Goal: Transaction & Acquisition: Book appointment/travel/reservation

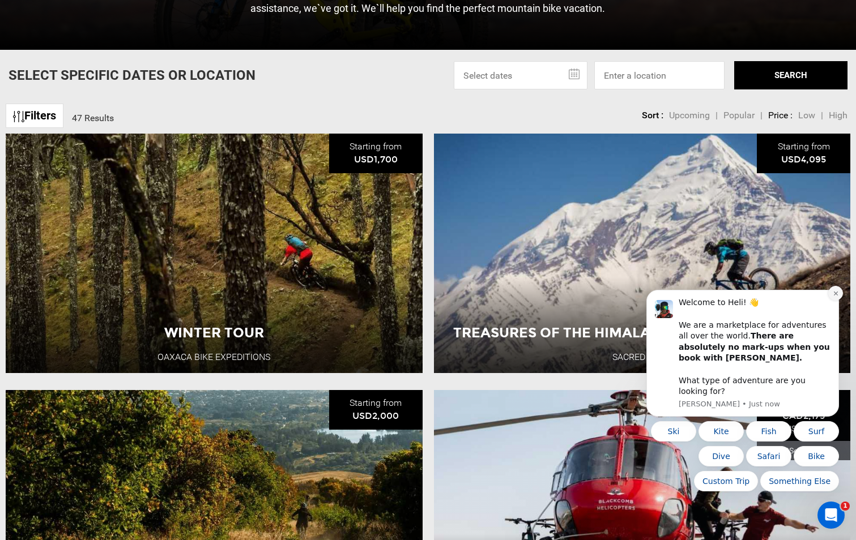
click at [836, 296] on icon "Dismiss notification" at bounding box center [836, 293] width 6 height 6
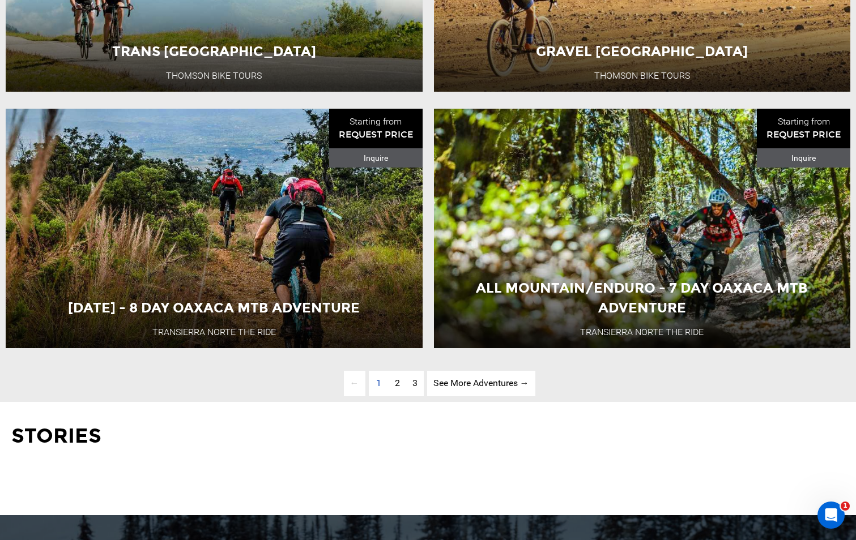
scroll to position [3023, 0]
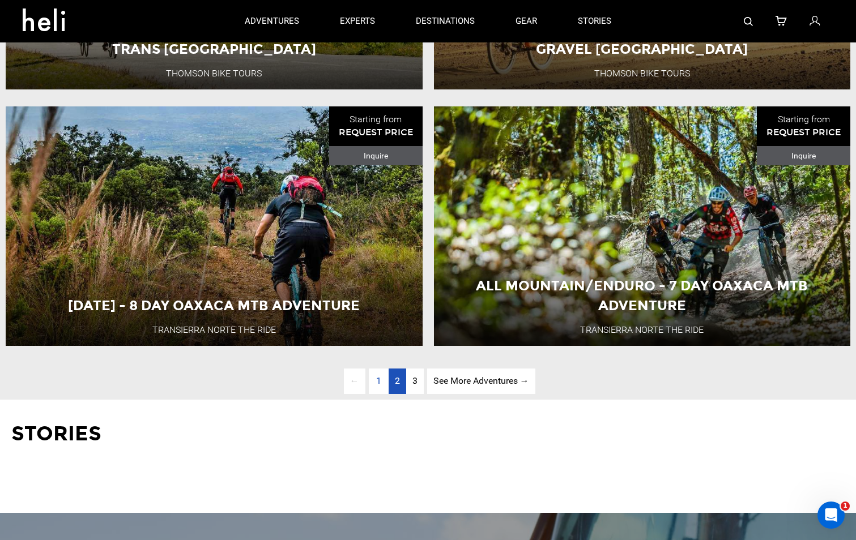
click at [399, 394] on link "page 2" at bounding box center [398, 381] width 18 height 25
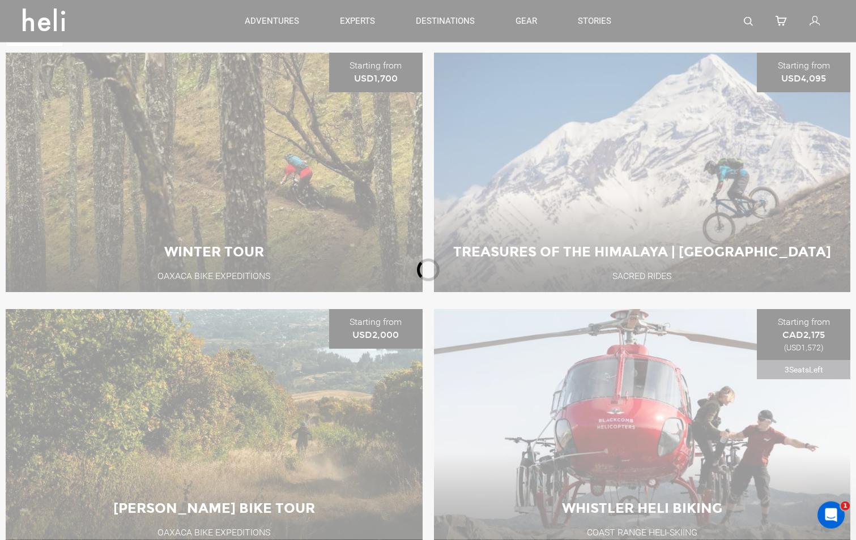
scroll to position [505, 0]
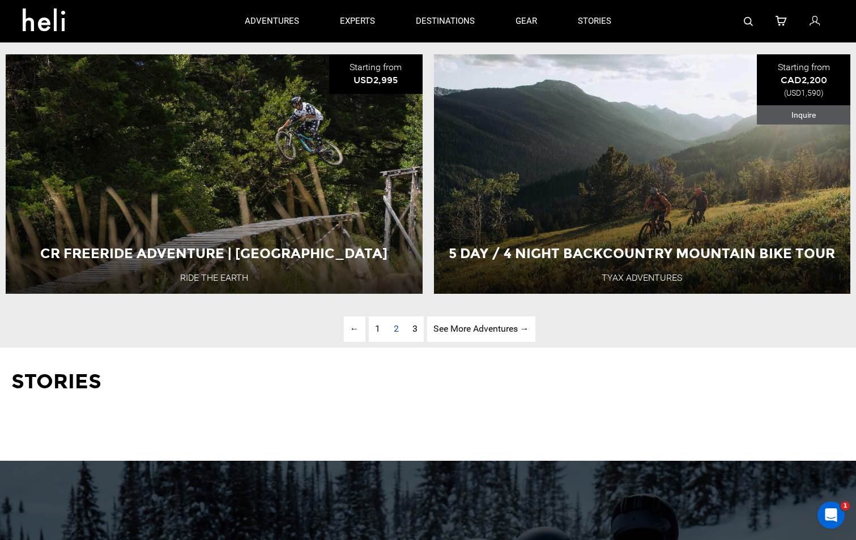
scroll to position [3070, 0]
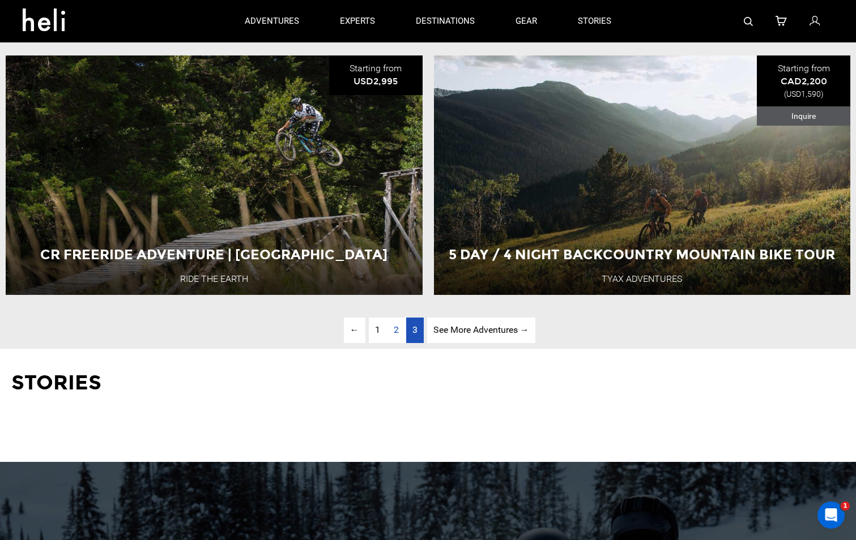
click at [415, 335] on span "3" at bounding box center [414, 330] width 5 height 11
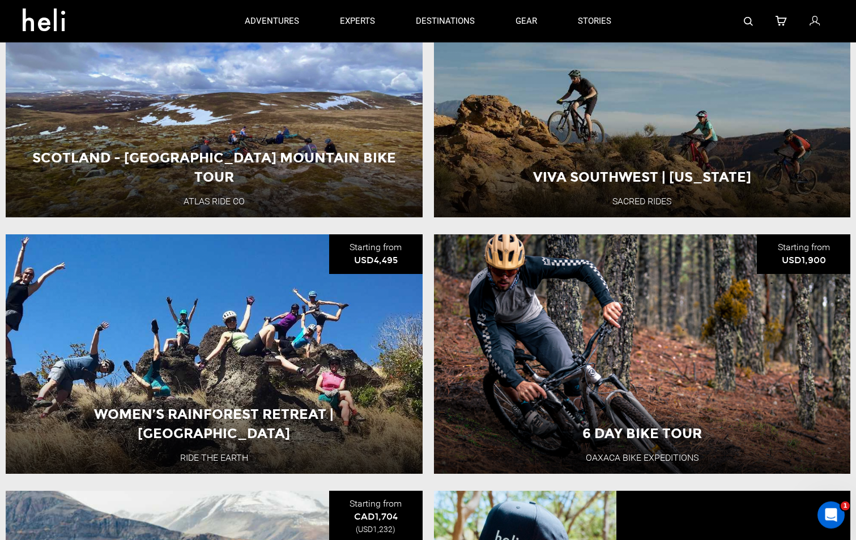
scroll to position [836, 0]
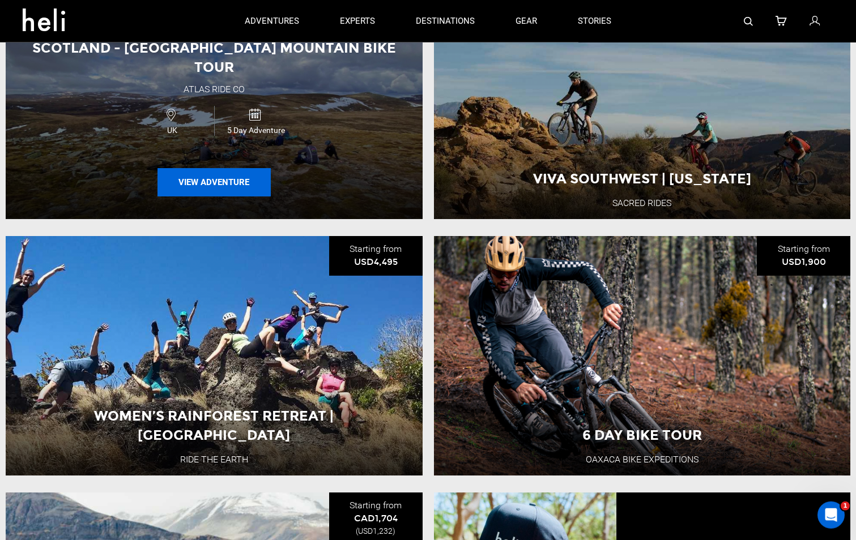
click at [249, 172] on button "View Adventure" at bounding box center [213, 182] width 113 height 28
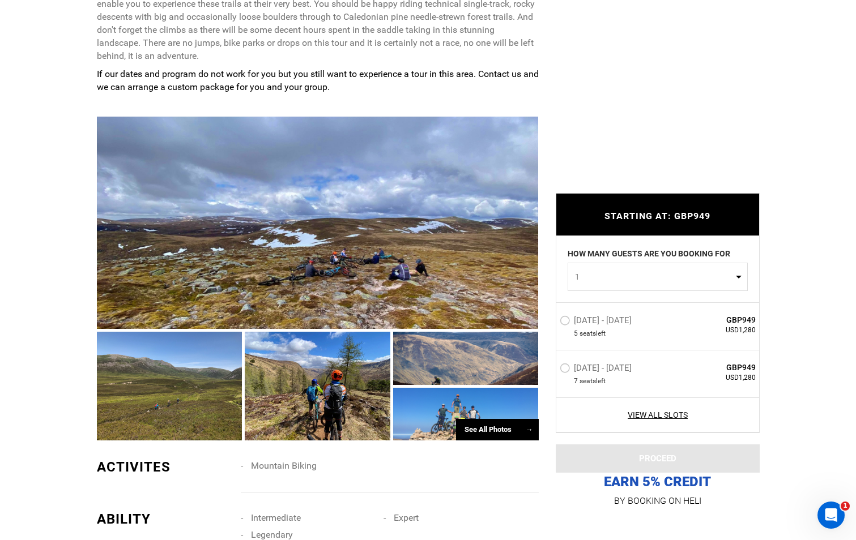
scroll to position [669, 0]
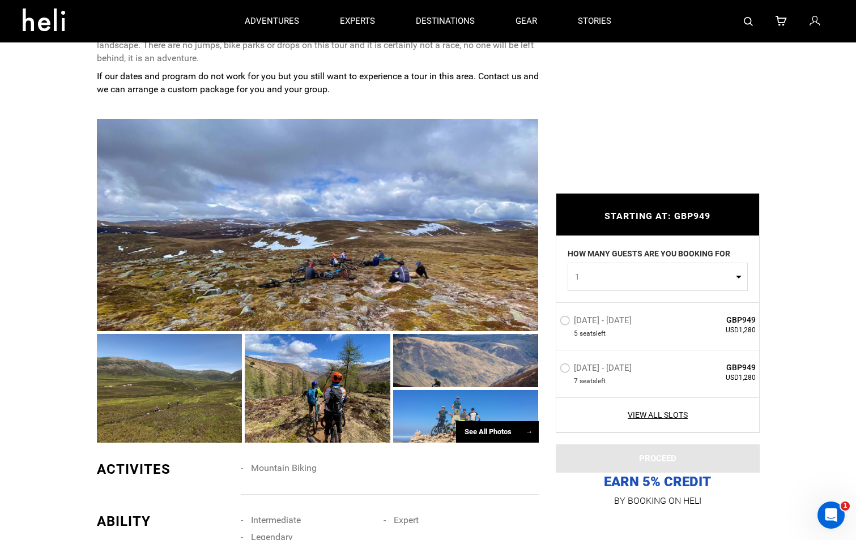
click at [472, 430] on div "See All Photos →" at bounding box center [497, 432] width 83 height 22
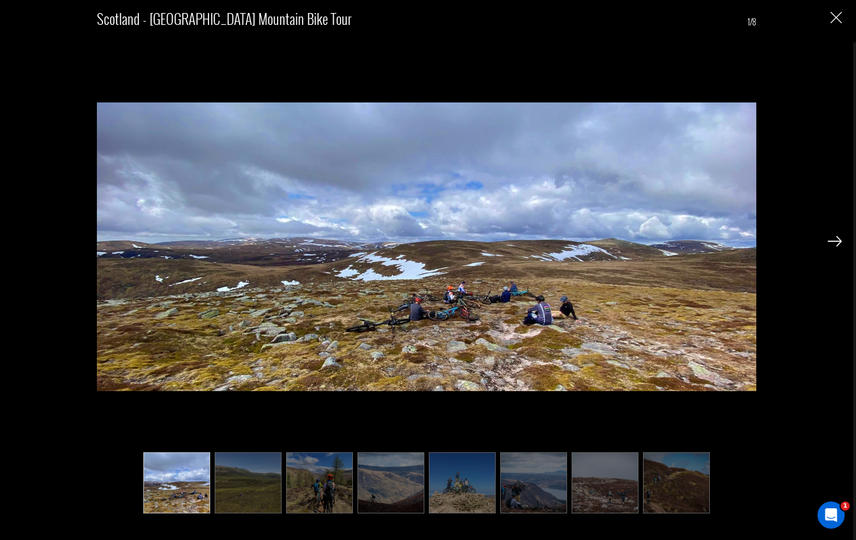
click at [836, 242] on img at bounding box center [835, 241] width 14 height 10
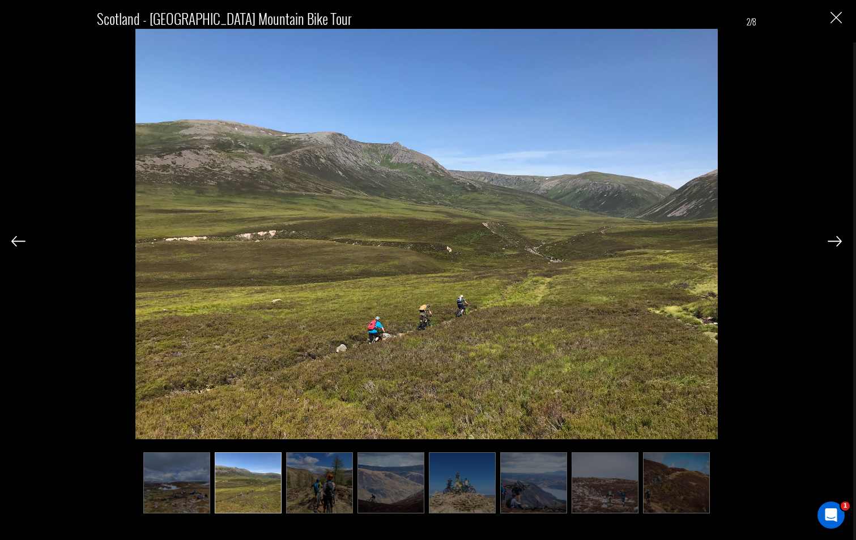
click at [836, 242] on img at bounding box center [835, 241] width 14 height 10
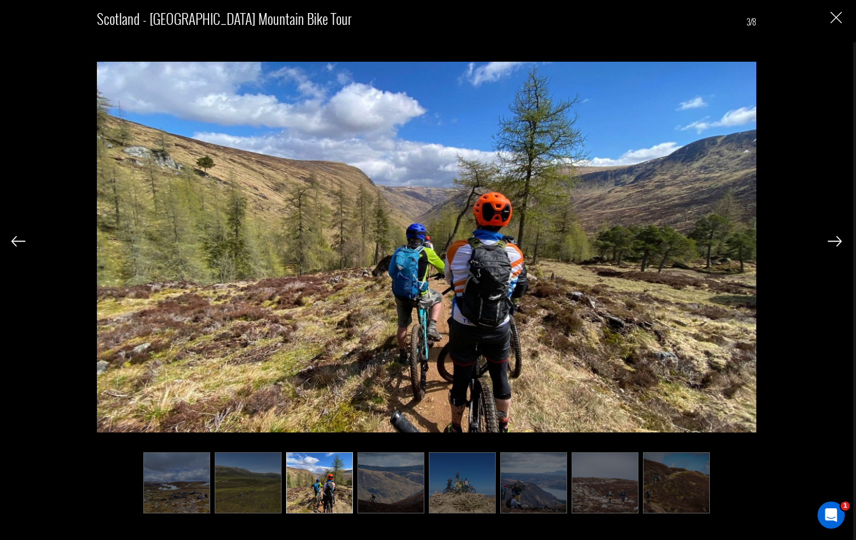
click at [836, 242] on img at bounding box center [835, 241] width 14 height 10
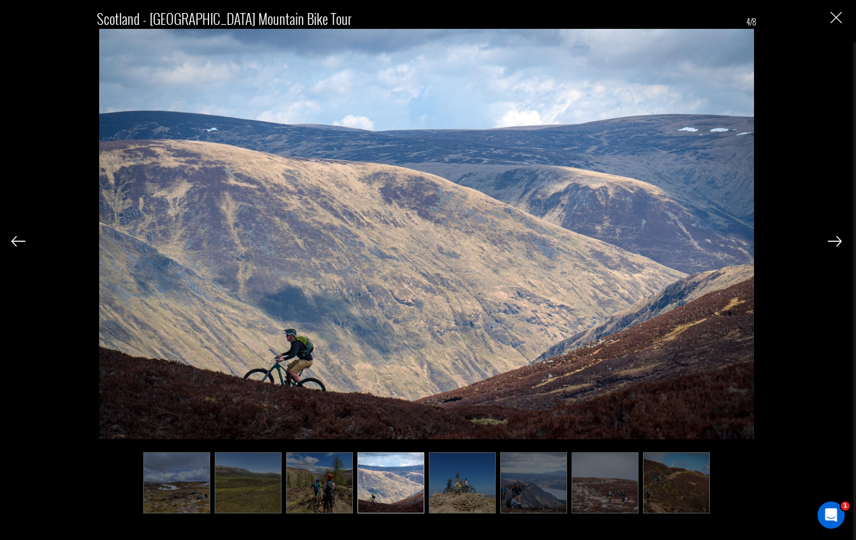
click at [836, 242] on img at bounding box center [835, 241] width 14 height 10
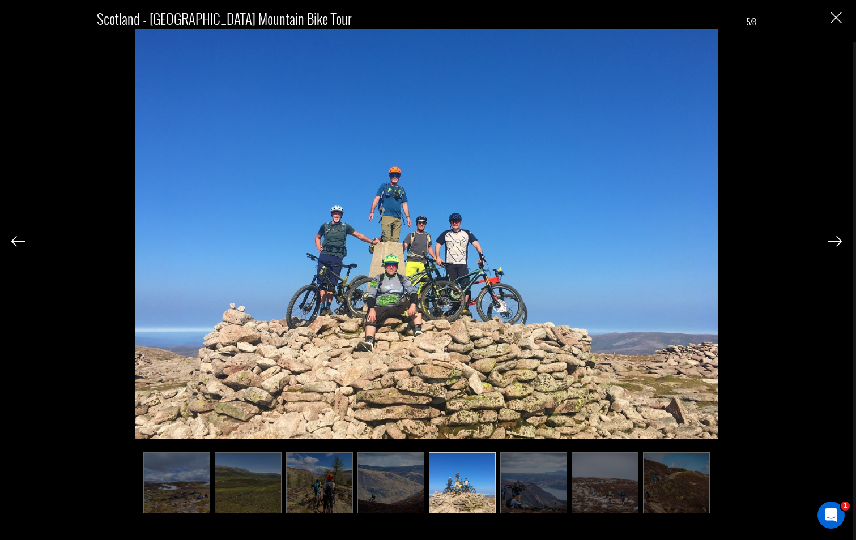
click at [836, 242] on img at bounding box center [835, 241] width 14 height 10
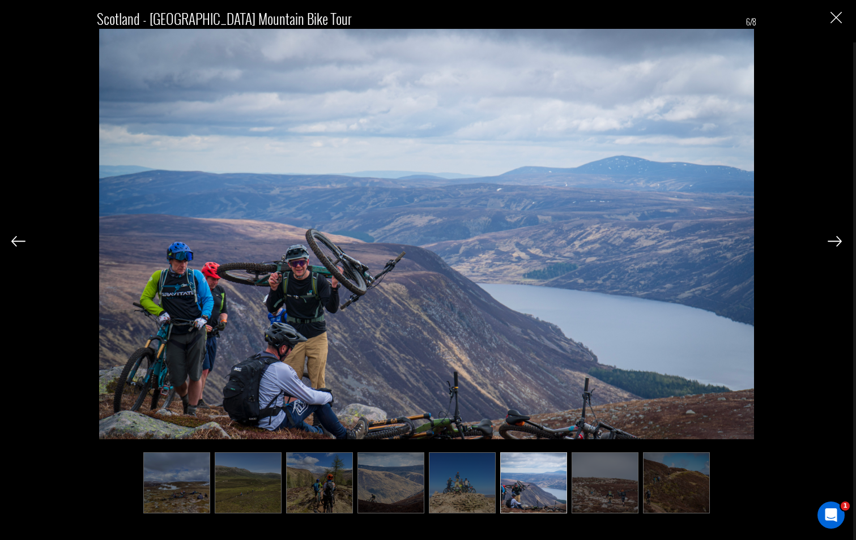
click at [836, 242] on img at bounding box center [835, 241] width 14 height 10
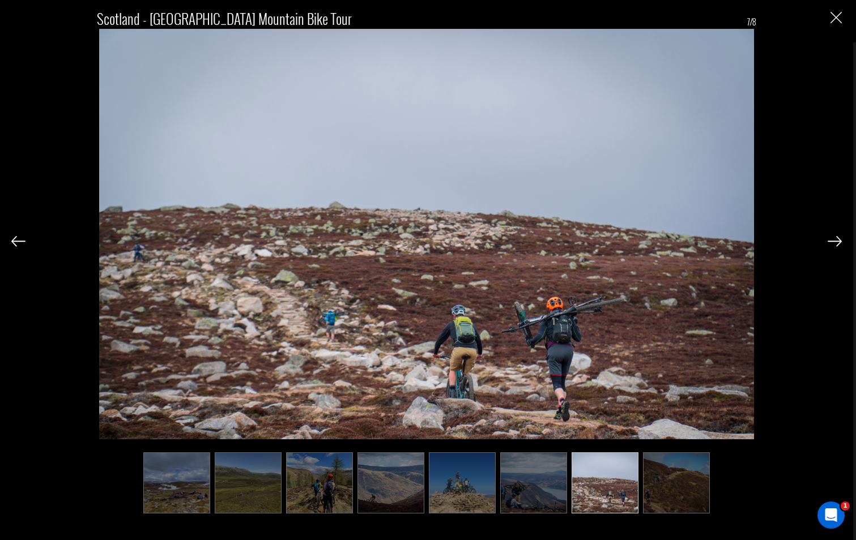
click at [836, 242] on img at bounding box center [835, 241] width 14 height 10
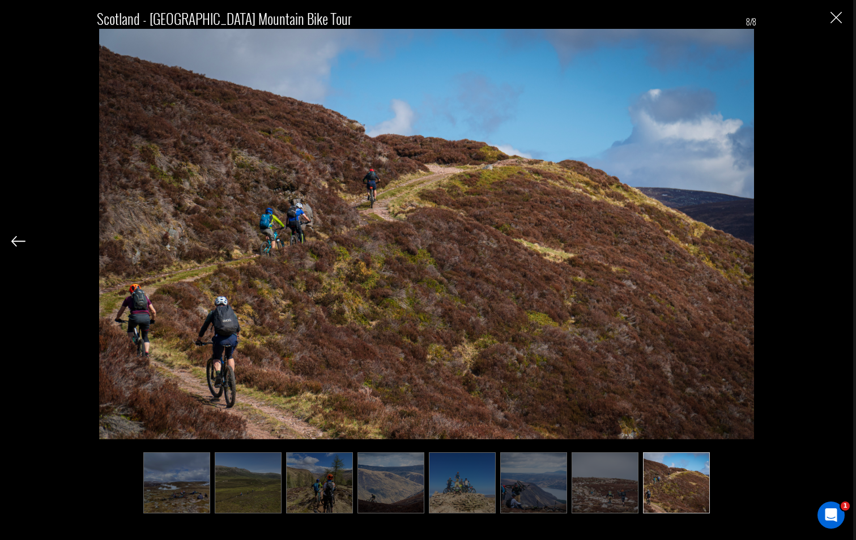
scroll to position [779, 0]
click at [837, 17] on img "Close" at bounding box center [835, 17] width 11 height 11
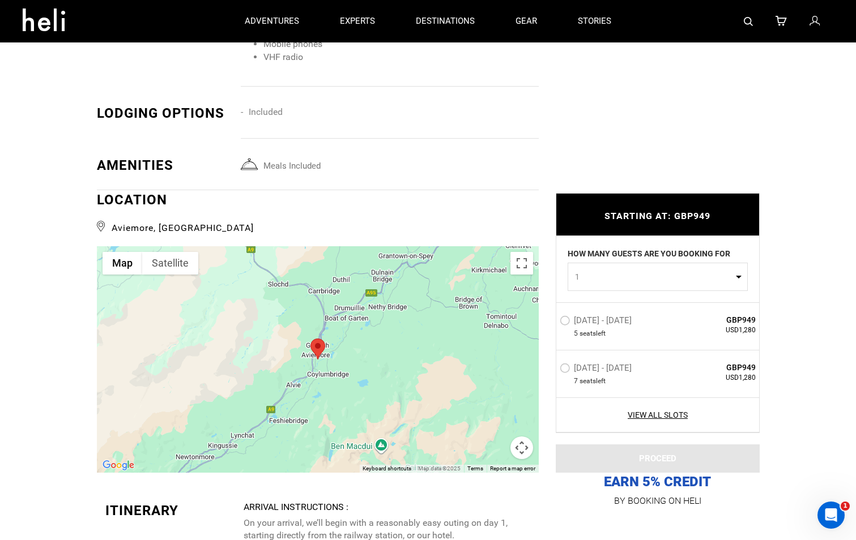
scroll to position [2268, 0]
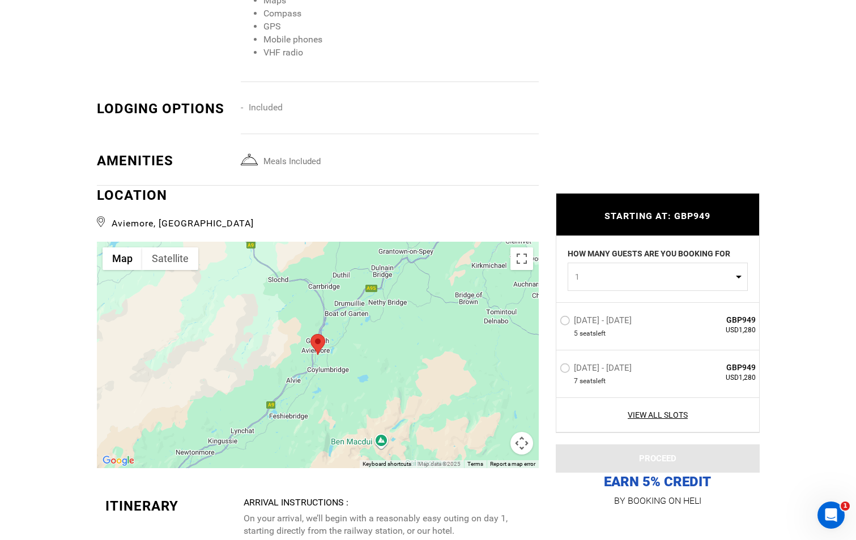
click at [220, 383] on div at bounding box center [318, 355] width 442 height 227
click at [513, 455] on button "Map camera controls" at bounding box center [521, 443] width 23 height 23
click at [380, 406] on div at bounding box center [318, 355] width 442 height 227
click at [366, 399] on div at bounding box center [318, 355] width 442 height 227
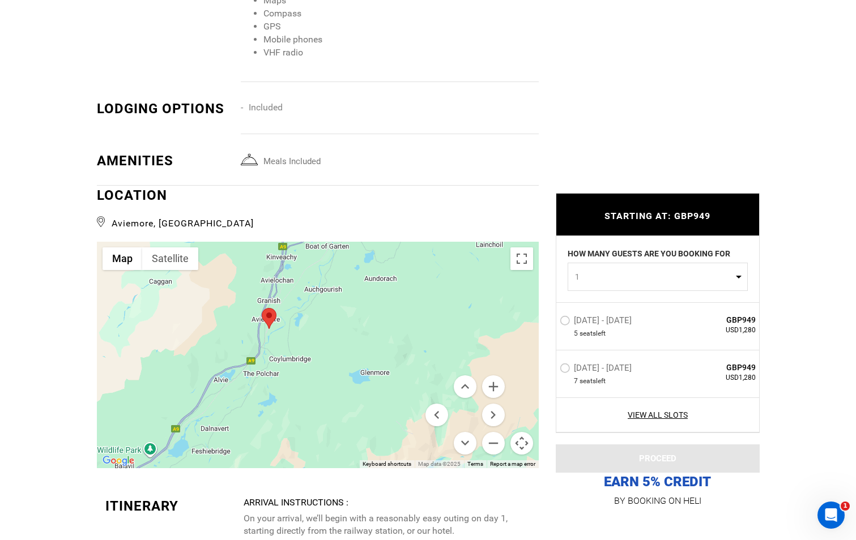
click at [323, 398] on div at bounding box center [318, 355] width 442 height 227
click at [491, 455] on button "Zoom out" at bounding box center [493, 443] width 23 height 23
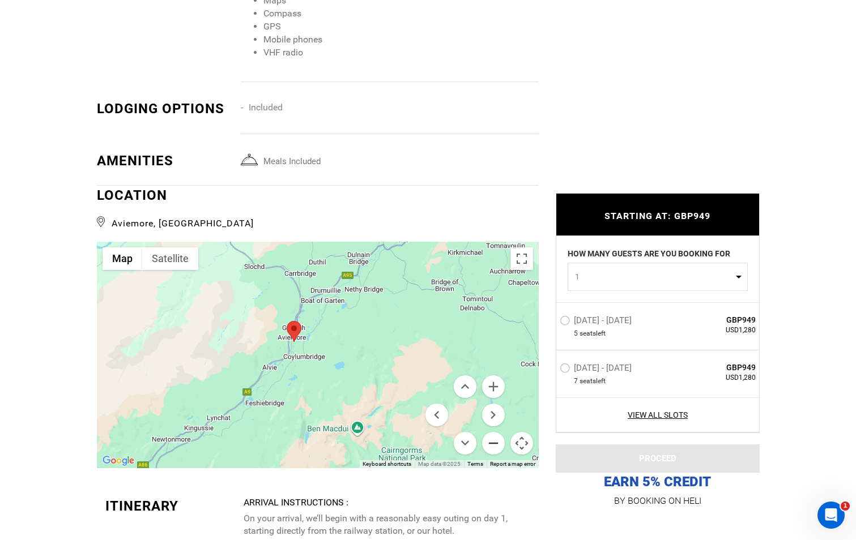
click at [491, 455] on button "Zoom out" at bounding box center [493, 443] width 23 height 23
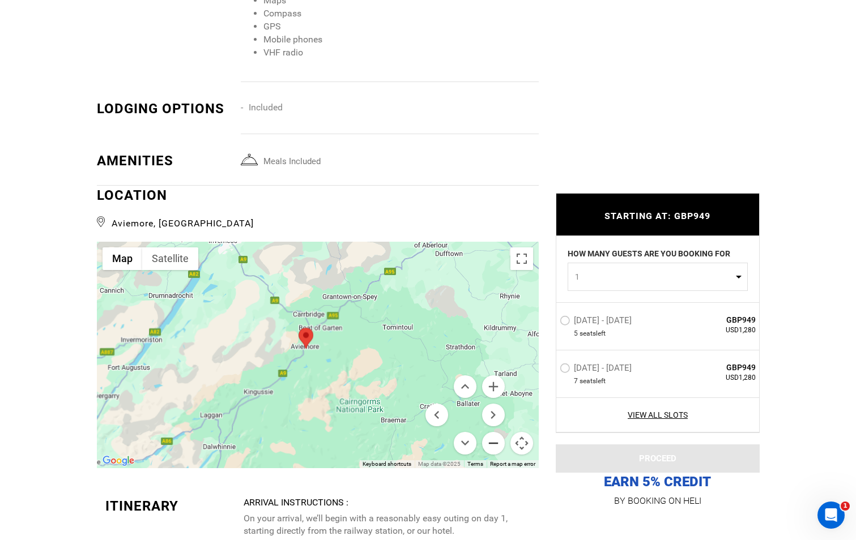
click at [491, 455] on button "Zoom out" at bounding box center [493, 443] width 23 height 23
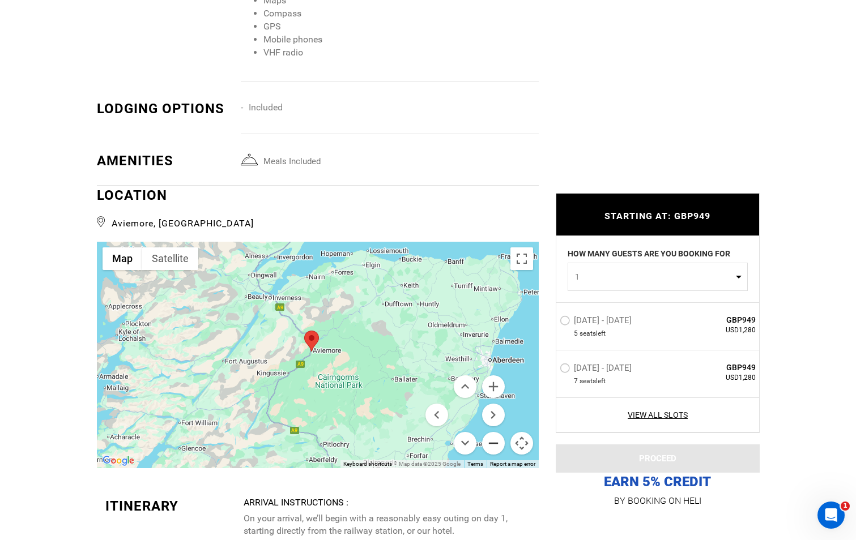
click at [491, 455] on button "Zoom out" at bounding box center [493, 443] width 23 height 23
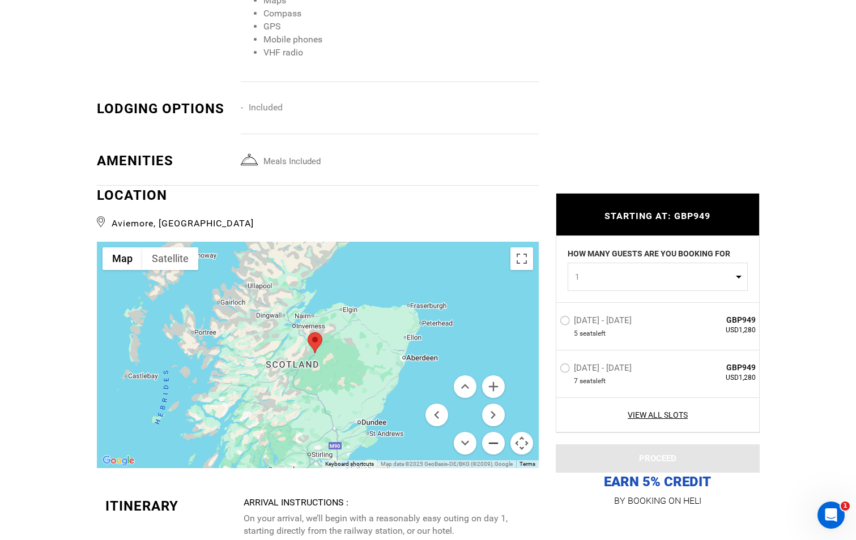
click at [491, 455] on button "Zoom out" at bounding box center [493, 443] width 23 height 23
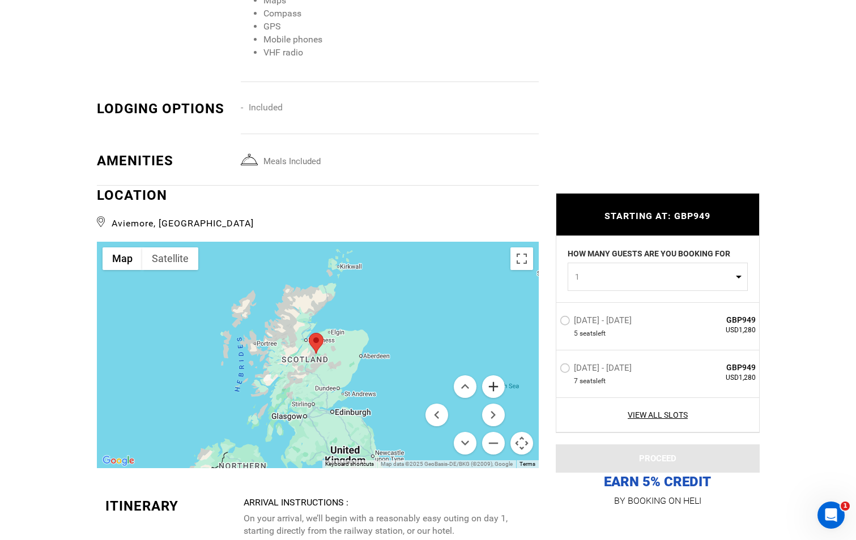
click at [493, 398] on button "Zoom in" at bounding box center [493, 387] width 23 height 23
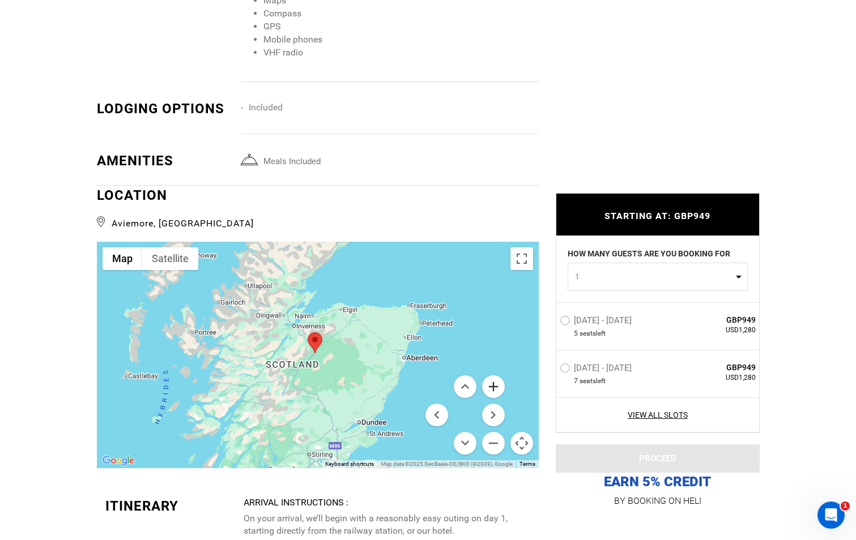
click at [493, 398] on button "Zoom in" at bounding box center [493, 387] width 23 height 23
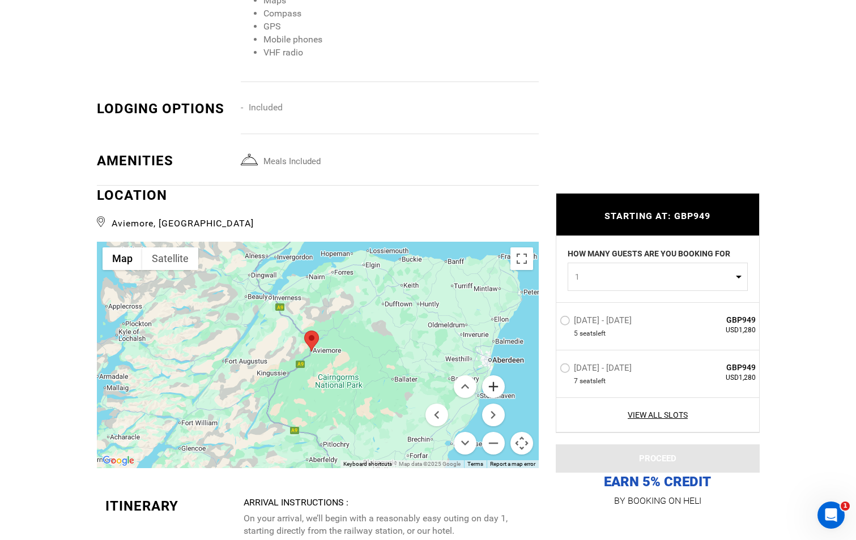
click at [493, 398] on button "Zoom in" at bounding box center [493, 387] width 23 height 23
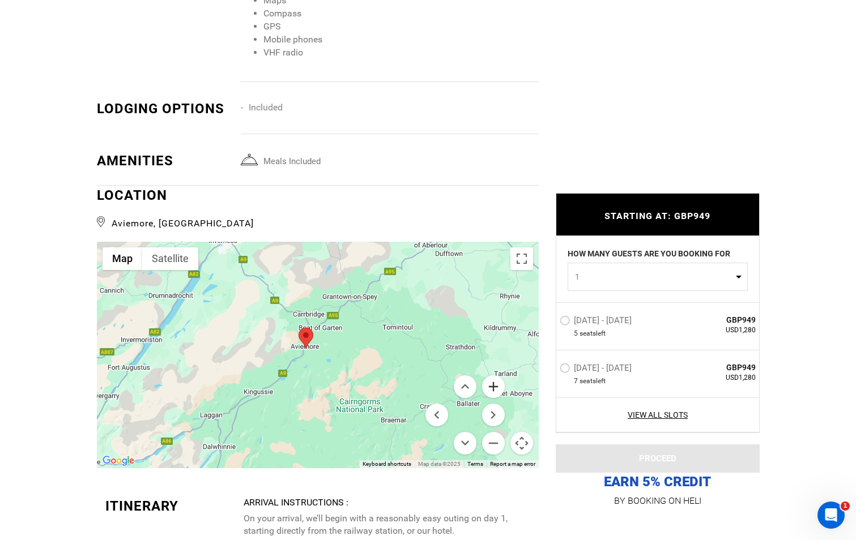
click at [493, 398] on button "Zoom in" at bounding box center [493, 387] width 23 height 23
